Goal: Book appointment/travel/reservation

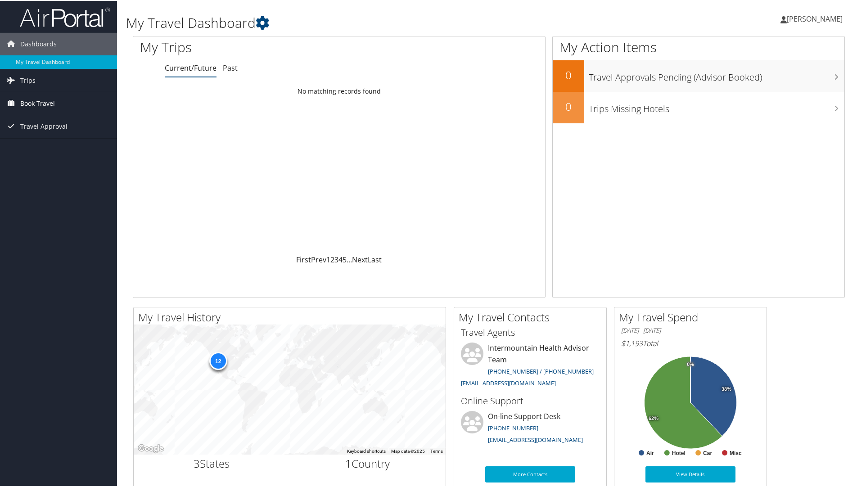
click at [27, 100] on span "Book Travel" at bounding box center [37, 102] width 35 height 23
click at [56, 146] on link "Book/Manage Online Trips" at bounding box center [58, 148] width 117 height 14
